Goal: Transaction & Acquisition: Download file/media

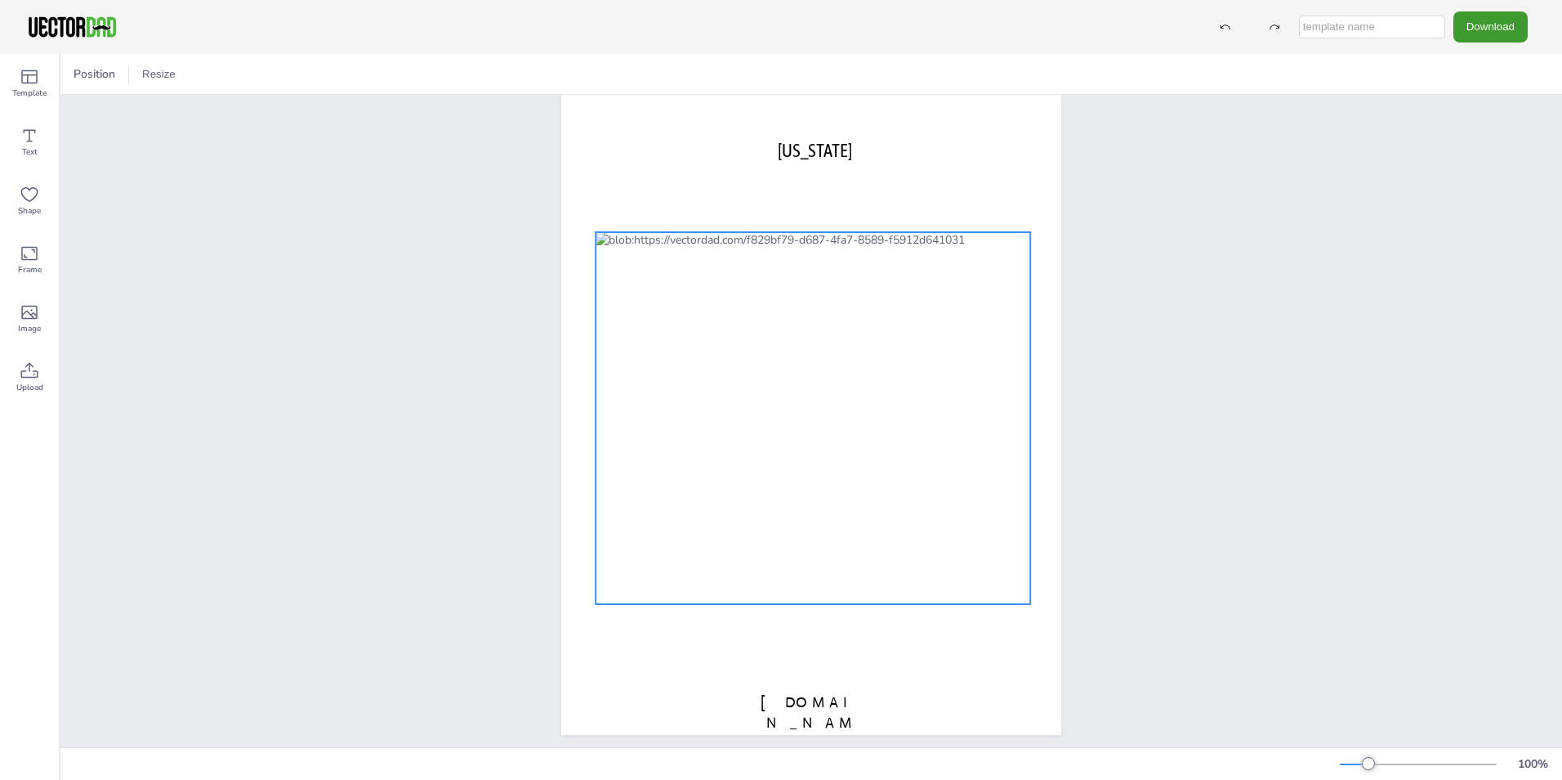
scroll to position [56, 0]
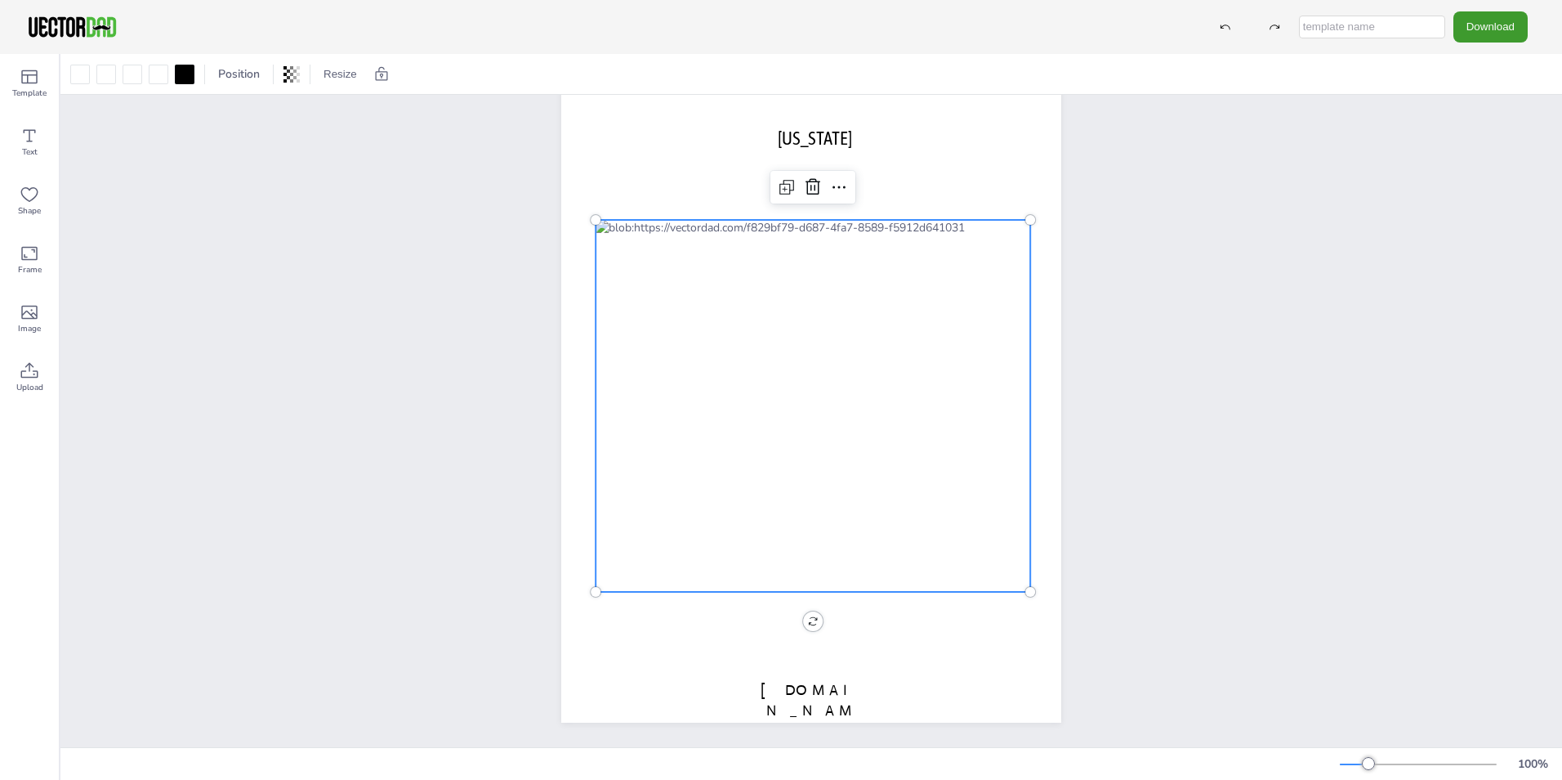
click at [749, 220] on div at bounding box center [813, 406] width 435 height 372
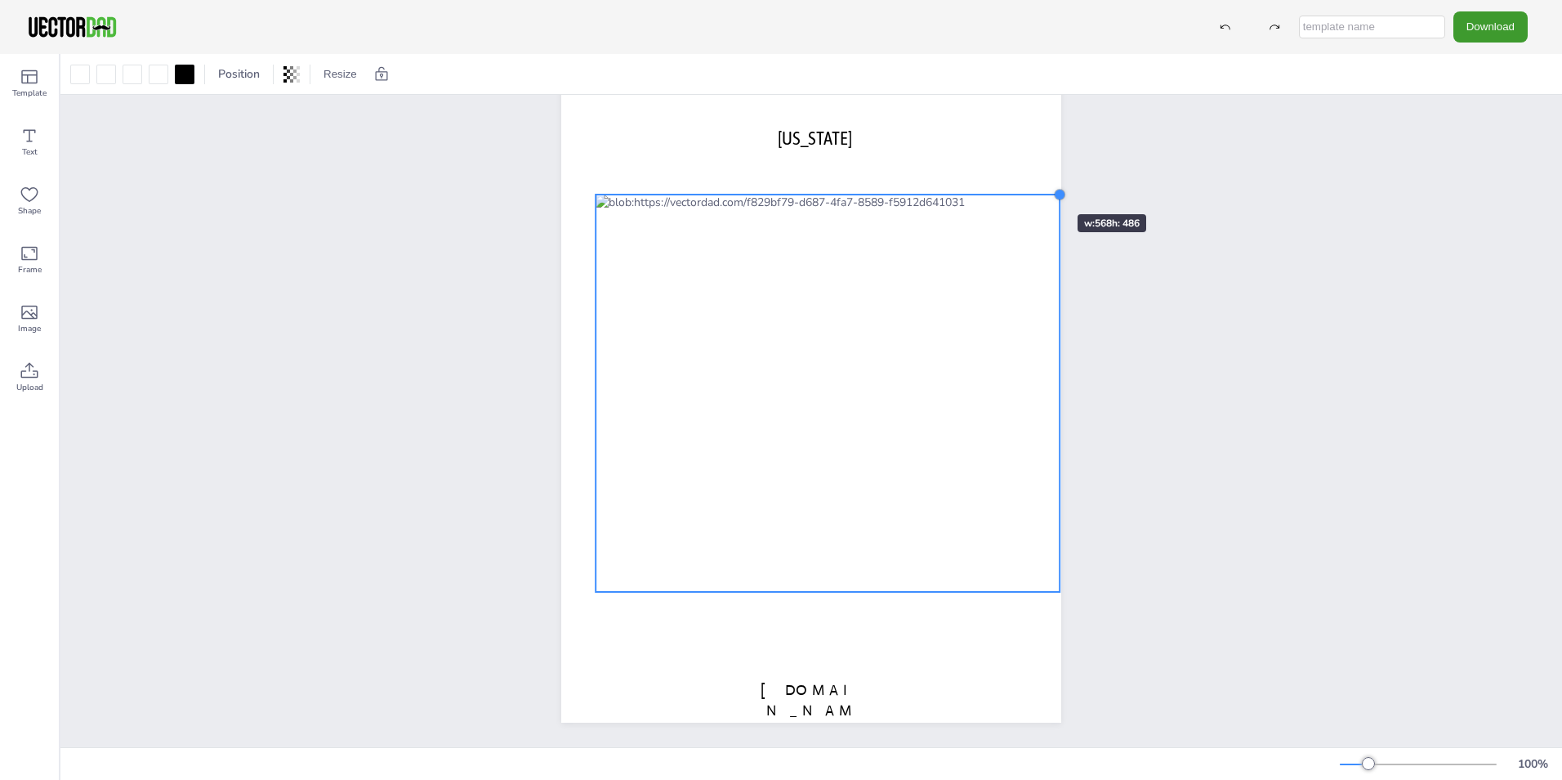
drag, startPoint x: 1025, startPoint y: 210, endPoint x: 1029, endPoint y: 185, distance: 25.7
click at [1029, 185] on div "[DOMAIN_NAME] [US_STATE]" at bounding box center [811, 399] width 500 height 646
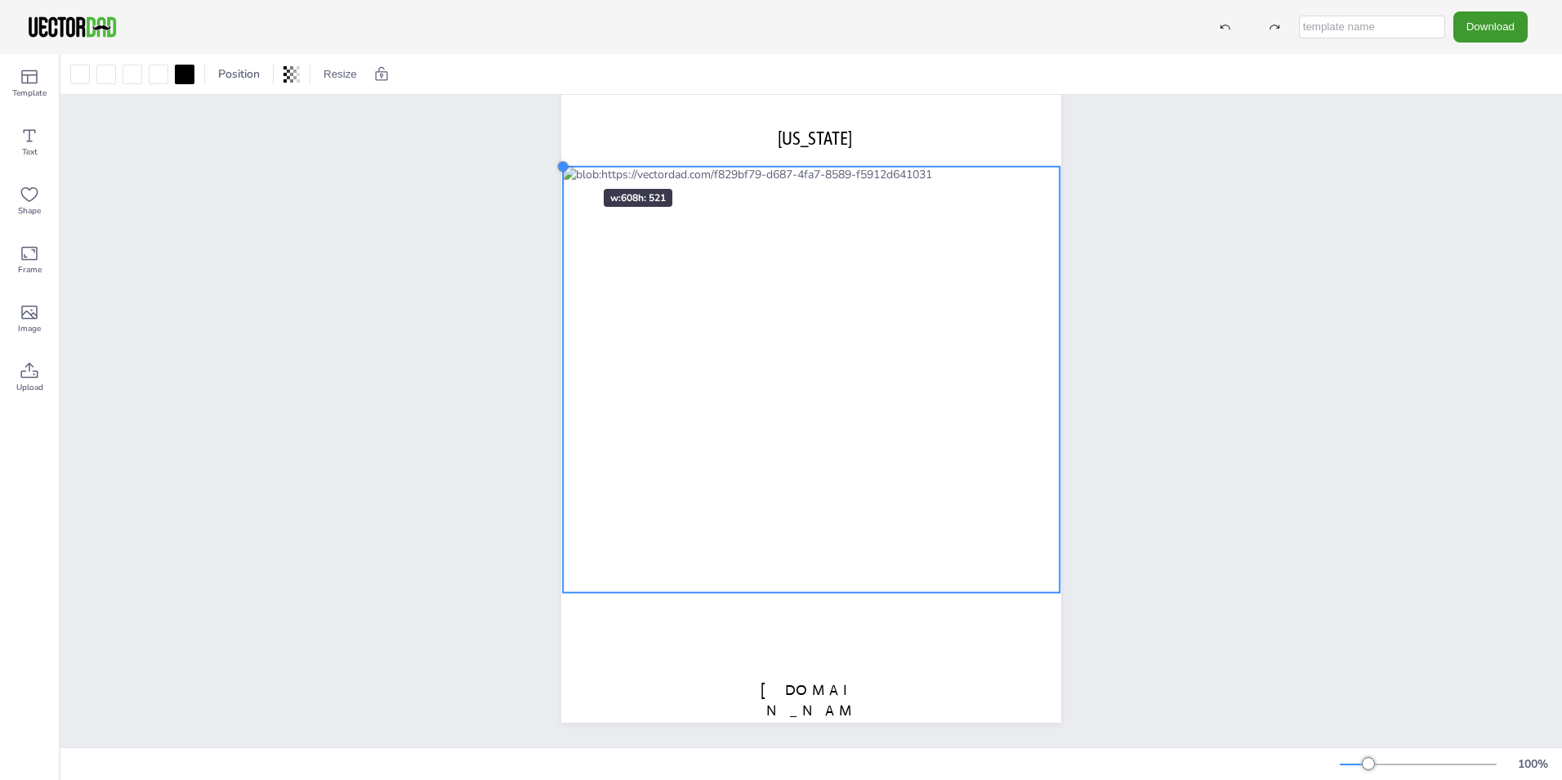
drag, startPoint x: 588, startPoint y: 180, endPoint x: 555, endPoint y: 159, distance: 38.5
click at [556, 160] on div at bounding box center [562, 166] width 13 height 13
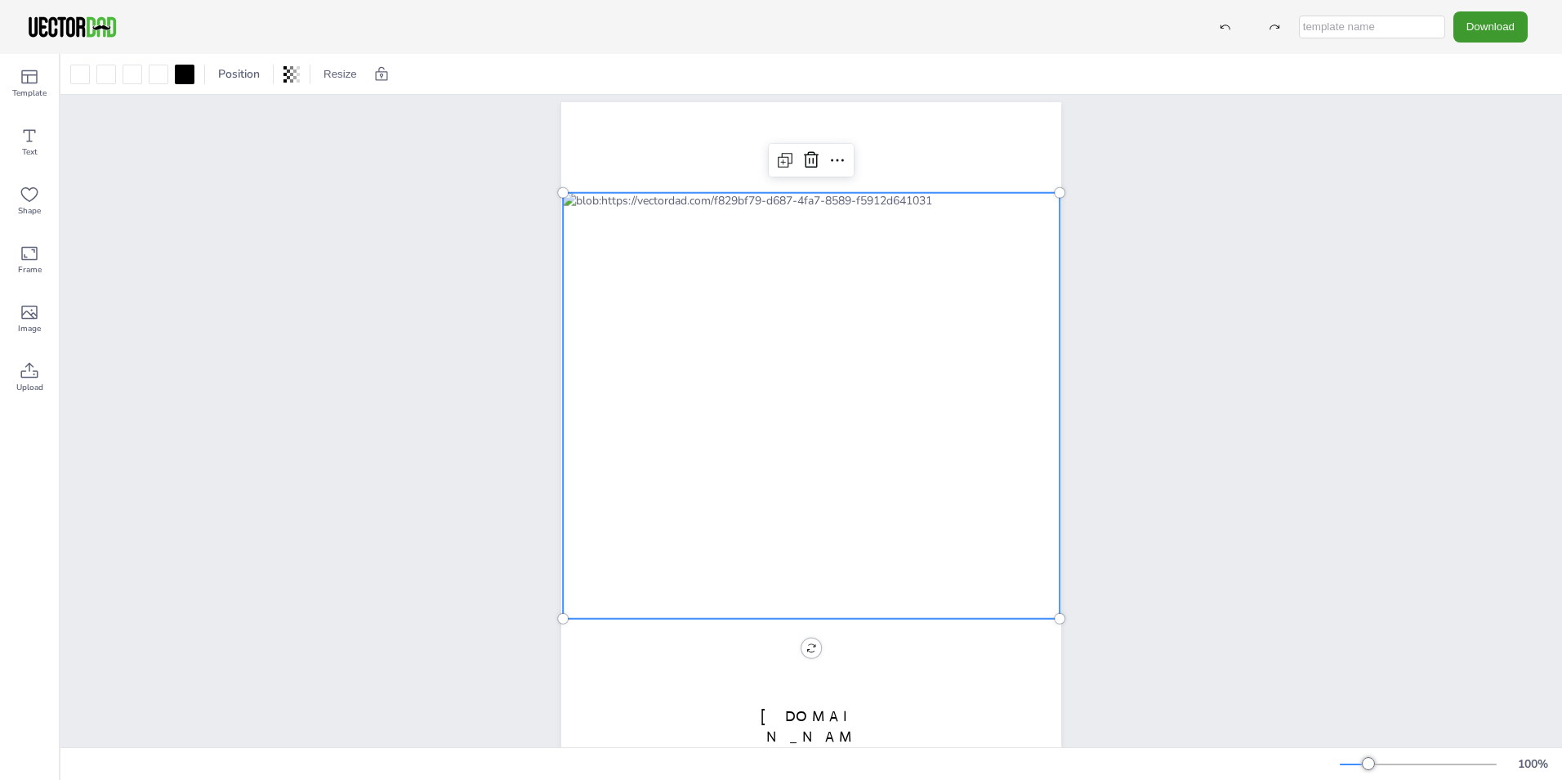
scroll to position [0, 0]
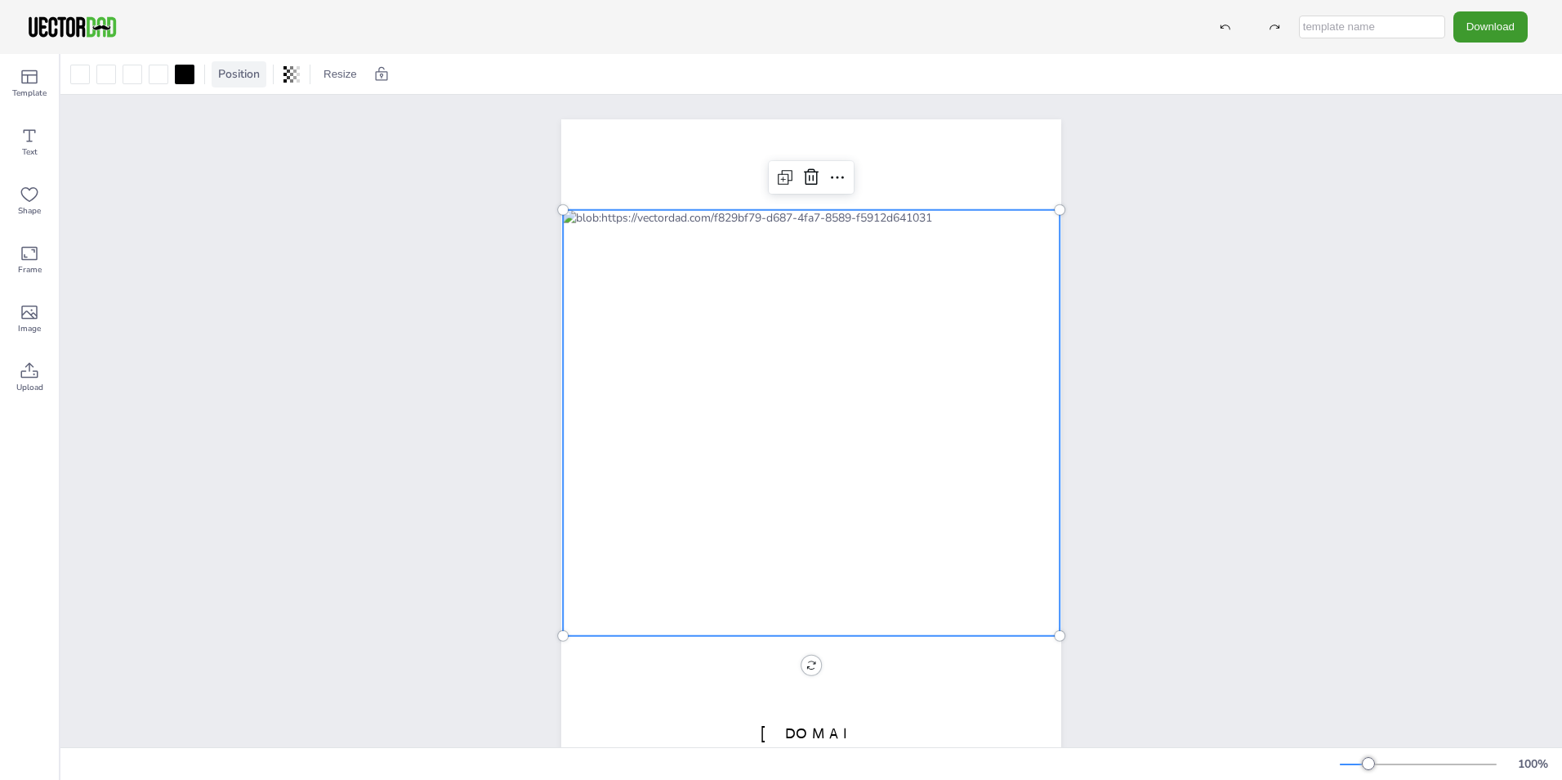
click at [241, 83] on div "Position" at bounding box center [239, 74] width 55 height 26
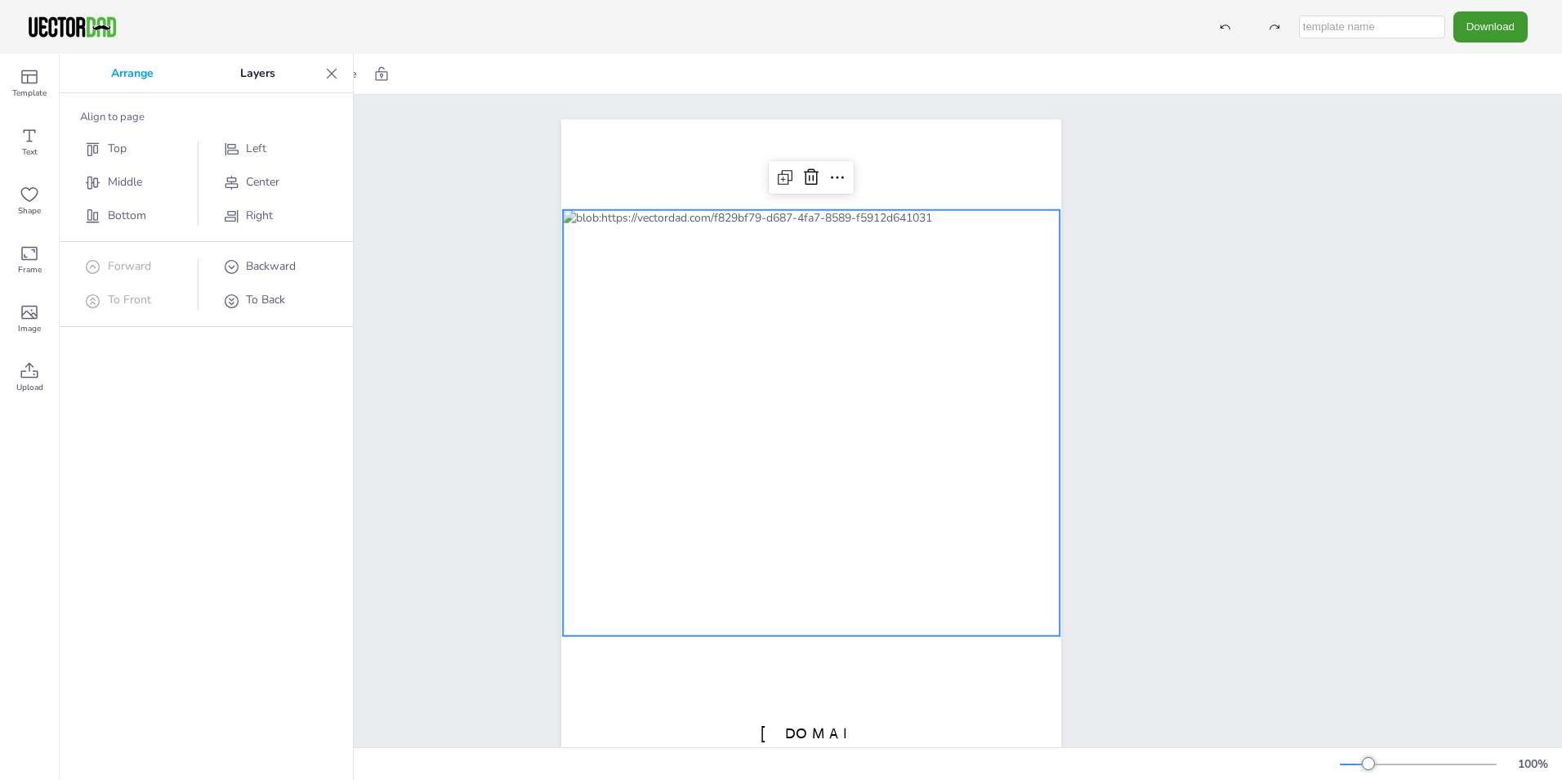
click at [391, 233] on div "[DOMAIN_NAME] [US_STATE]" at bounding box center [811, 442] width 1502 height 695
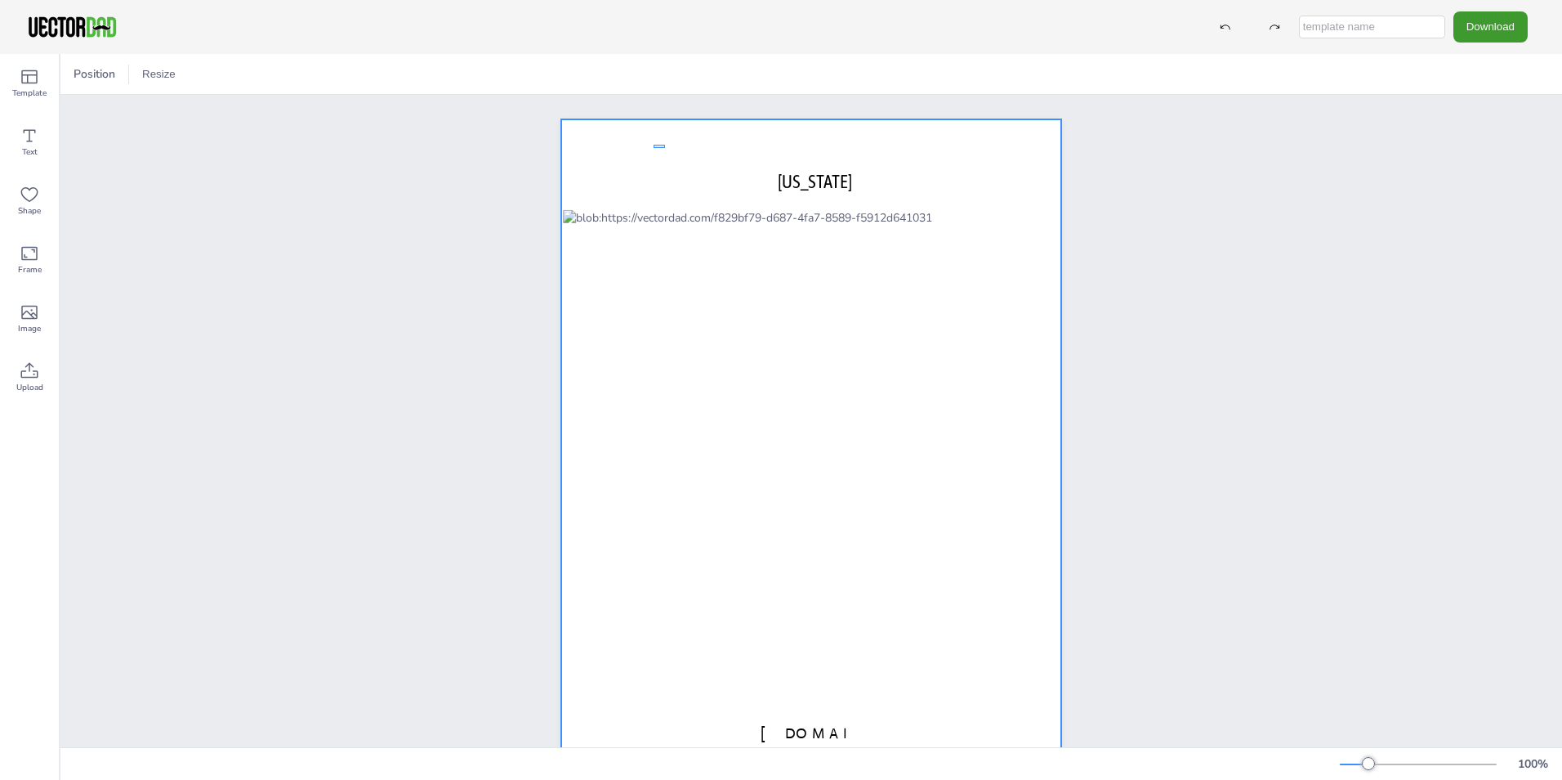
drag, startPoint x: 654, startPoint y: 148, endPoint x: 665, endPoint y: 145, distance: 11.9
click at [665, 145] on div at bounding box center [811, 442] width 500 height 646
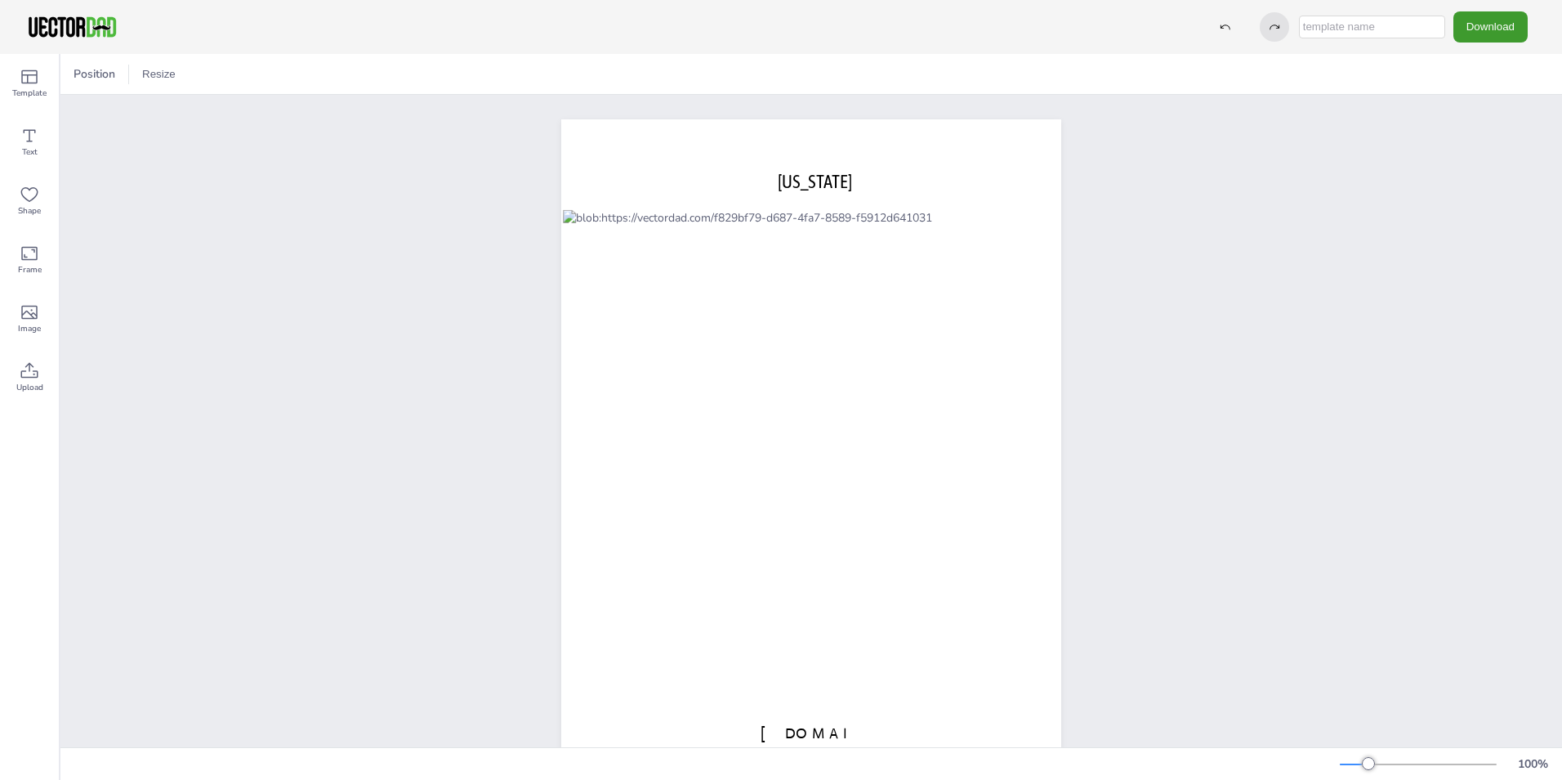
click at [1269, 27] on icon at bounding box center [1274, 26] width 11 height 11
click at [1025, 137] on div at bounding box center [811, 442] width 500 height 646
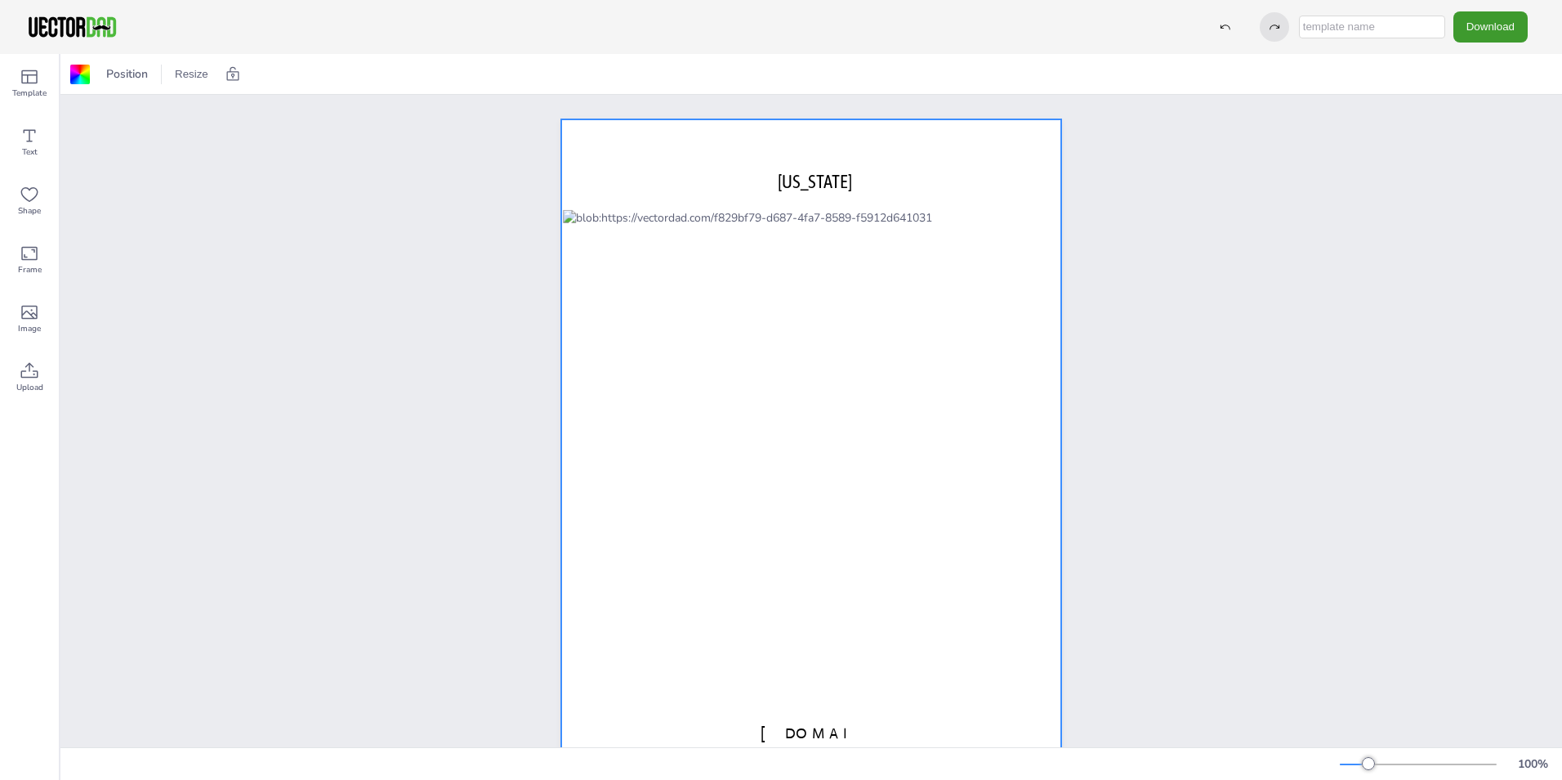
click at [1272, 31] on icon at bounding box center [1274, 26] width 11 height 11
click at [431, 192] on div "[DOMAIN_NAME] [US_STATE]" at bounding box center [811, 442] width 1502 height 695
click at [623, 145] on div at bounding box center [811, 442] width 500 height 646
click at [116, 76] on span "Position" at bounding box center [127, 74] width 48 height 16
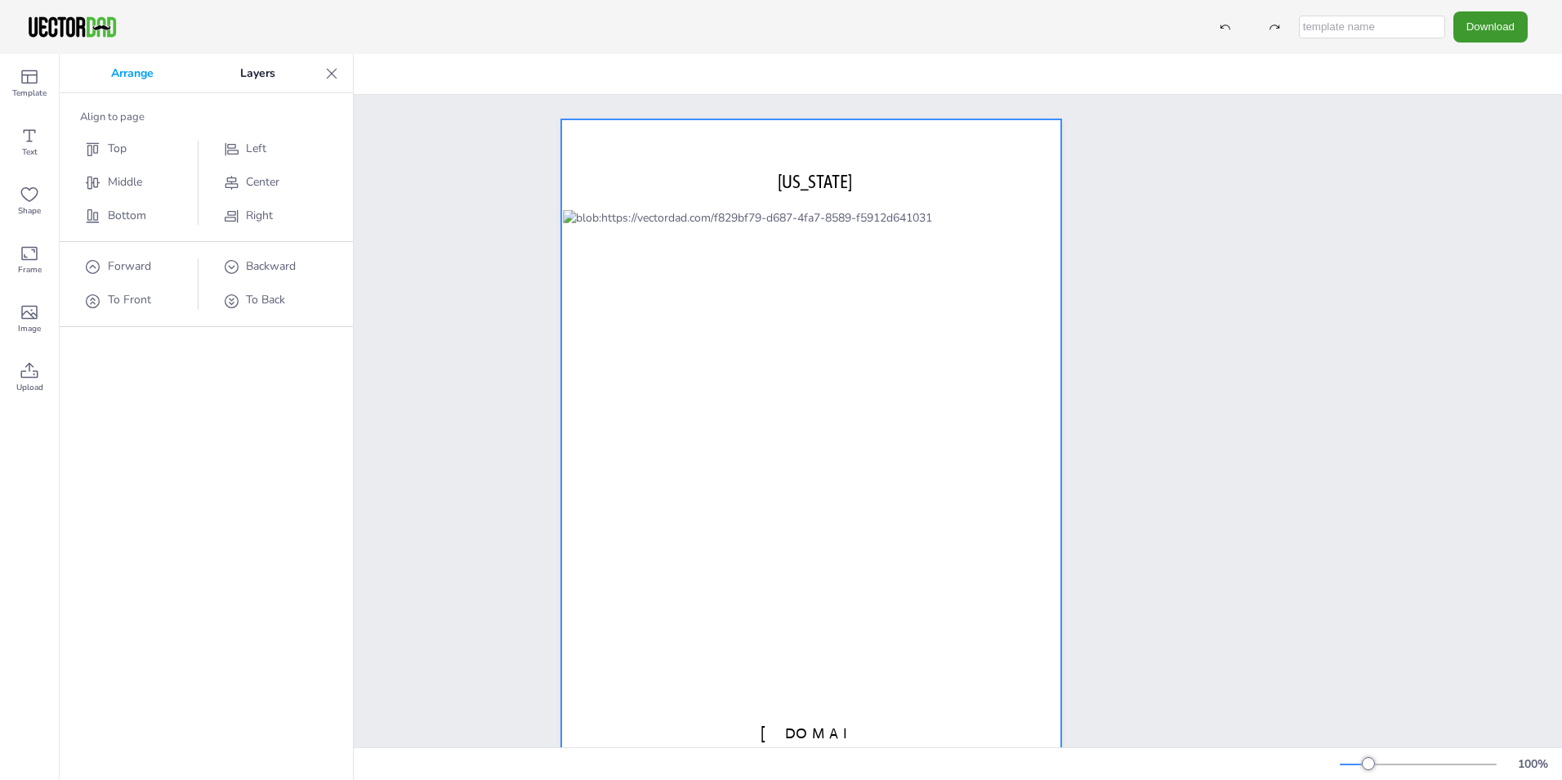
click at [418, 210] on div "[DOMAIN_NAME] [US_STATE]" at bounding box center [811, 442] width 1502 height 695
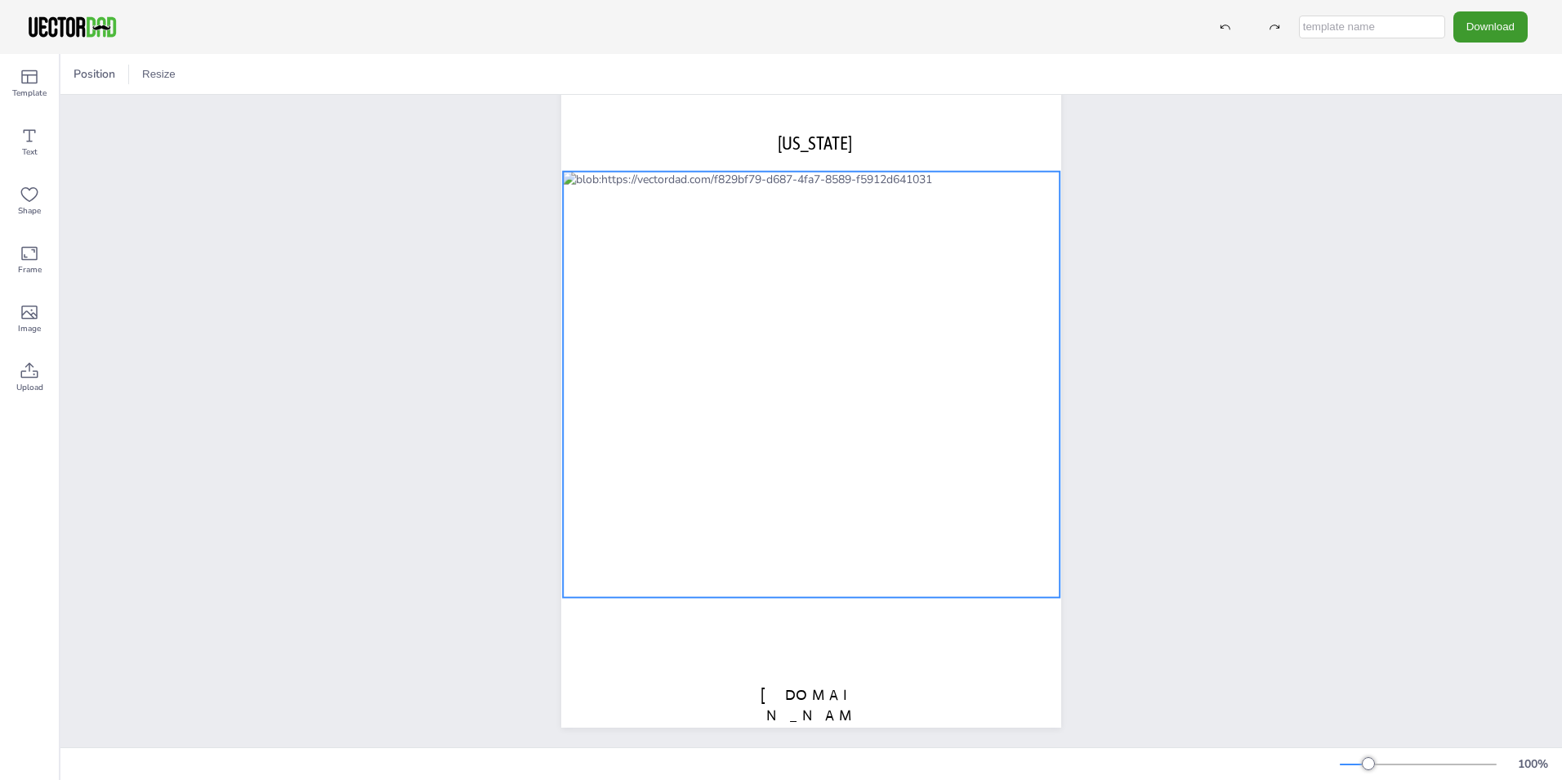
scroll to position [56, 0]
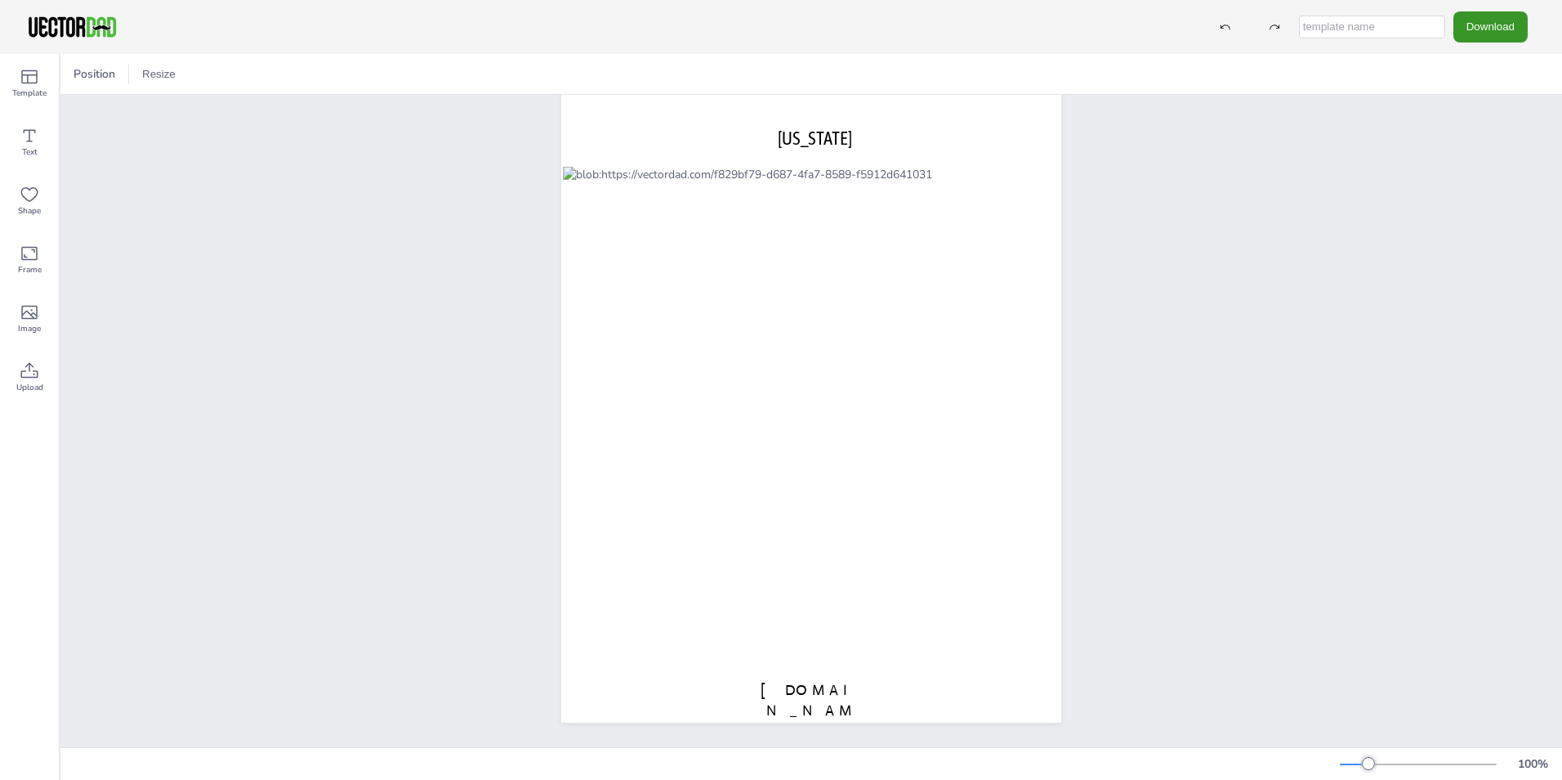
click at [1523, 33] on button "Download" at bounding box center [1491, 26] width 74 height 30
click at [1503, 197] on li "PDF" at bounding box center [1495, 200] width 134 height 34
